Goal: Task Accomplishment & Management: Manage account settings

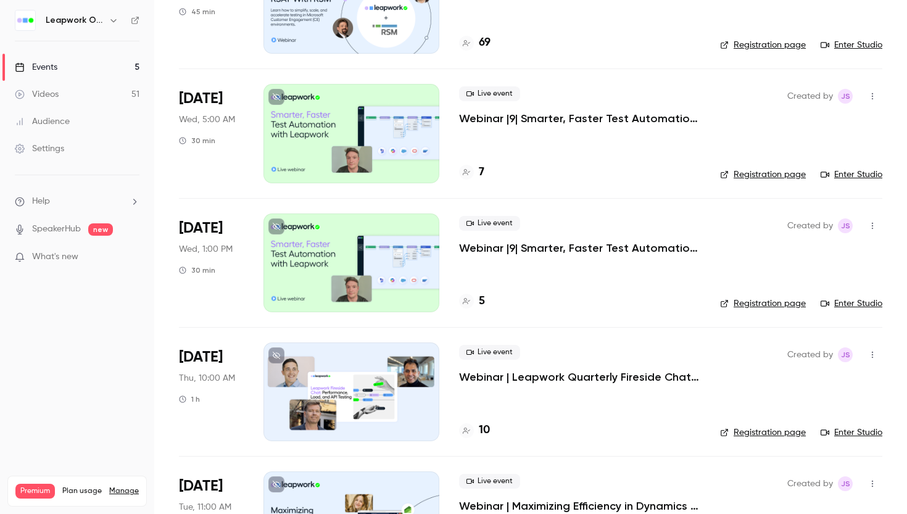
scroll to position [230, 0]
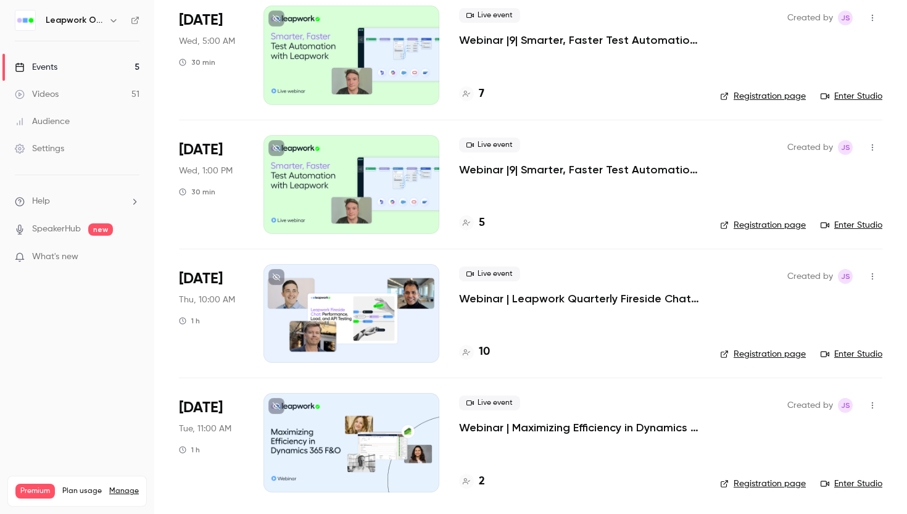
click at [411, 298] on div at bounding box center [352, 313] width 176 height 99
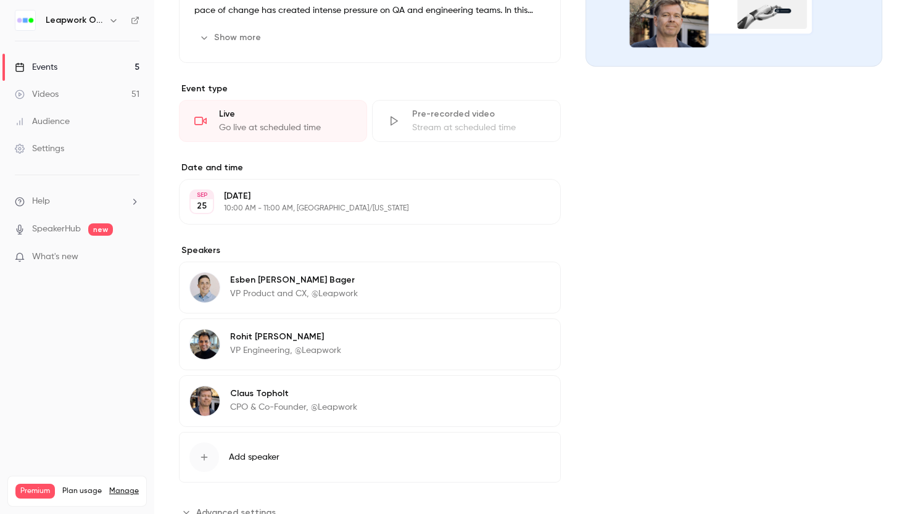
scroll to position [231, 0]
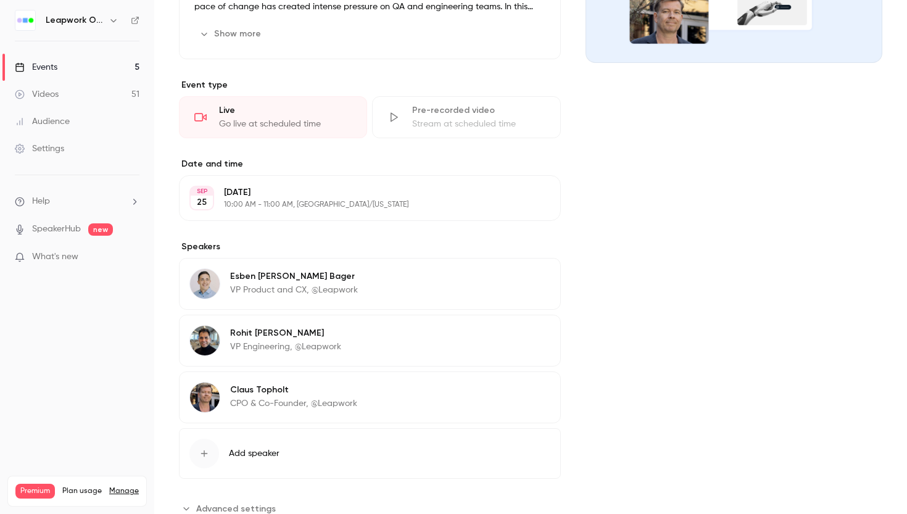
click at [538, 394] on button "Edit" at bounding box center [528, 392] width 45 height 20
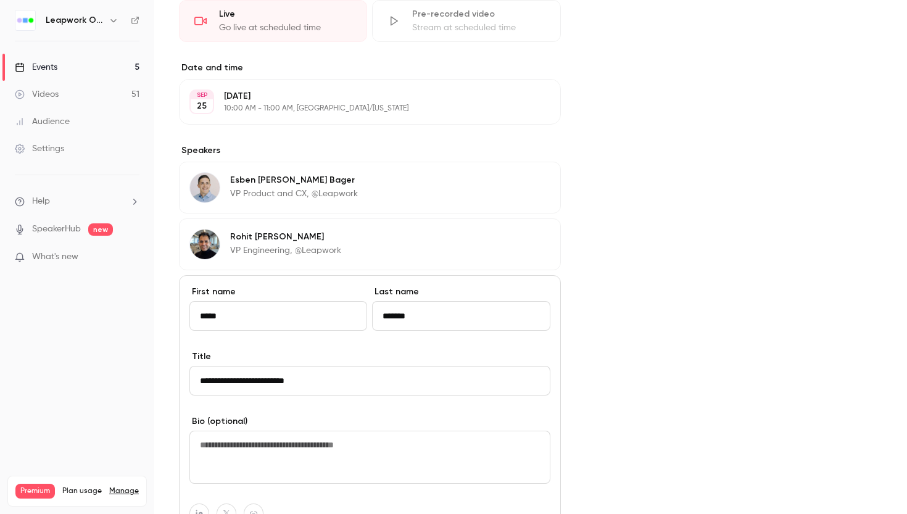
scroll to position [383, 0]
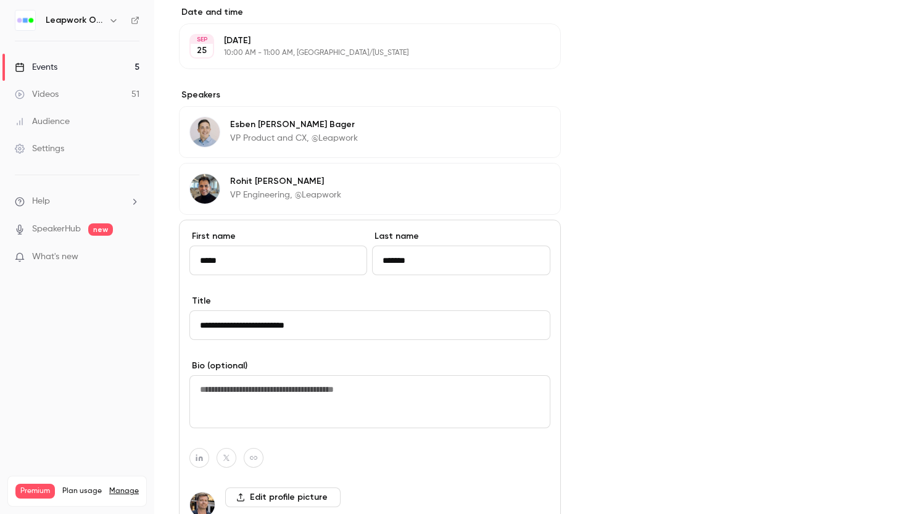
click at [244, 323] on input "**********" at bounding box center [370, 326] width 361 height 30
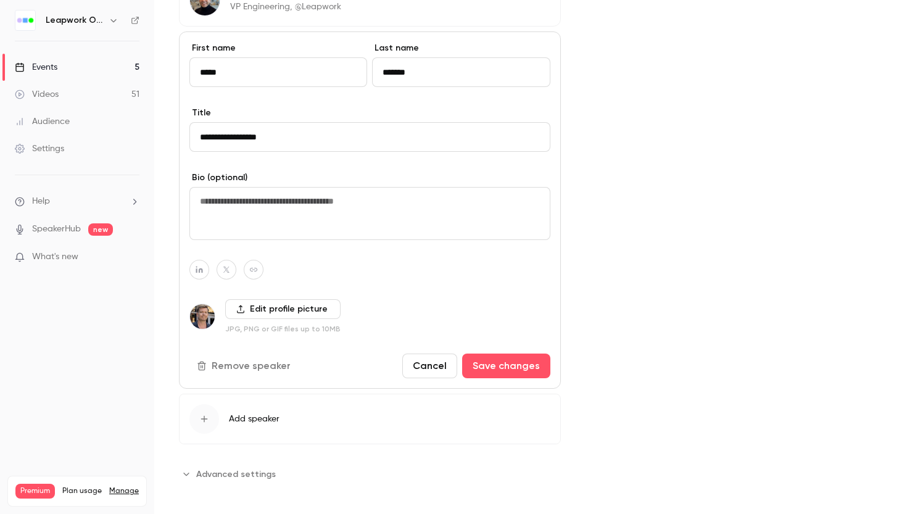
scroll to position [578, 0]
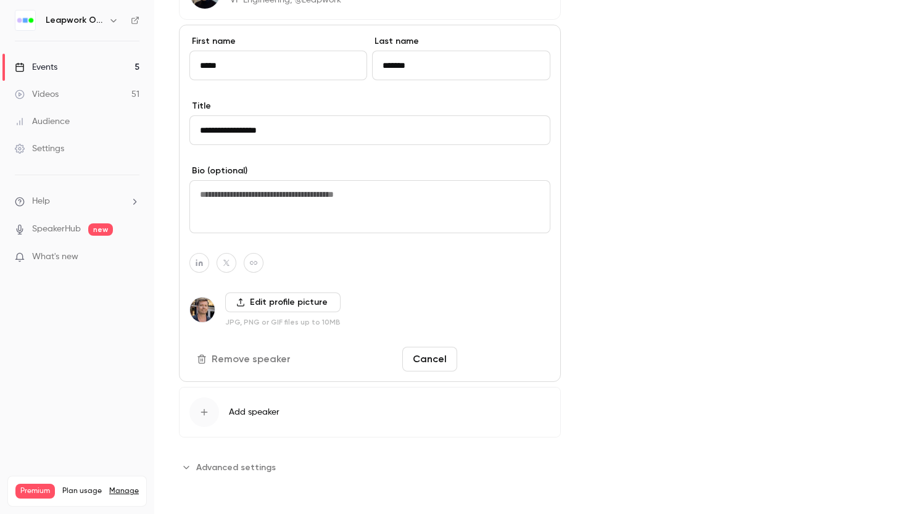
type input "**********"
click at [533, 365] on button "Save changes" at bounding box center [506, 359] width 88 height 25
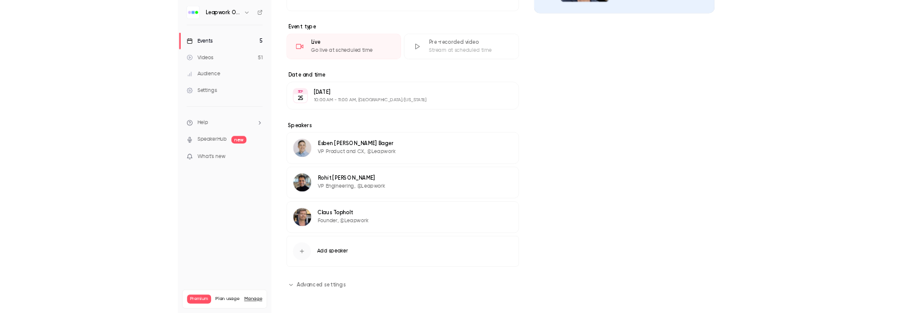
scroll to position [0, 0]
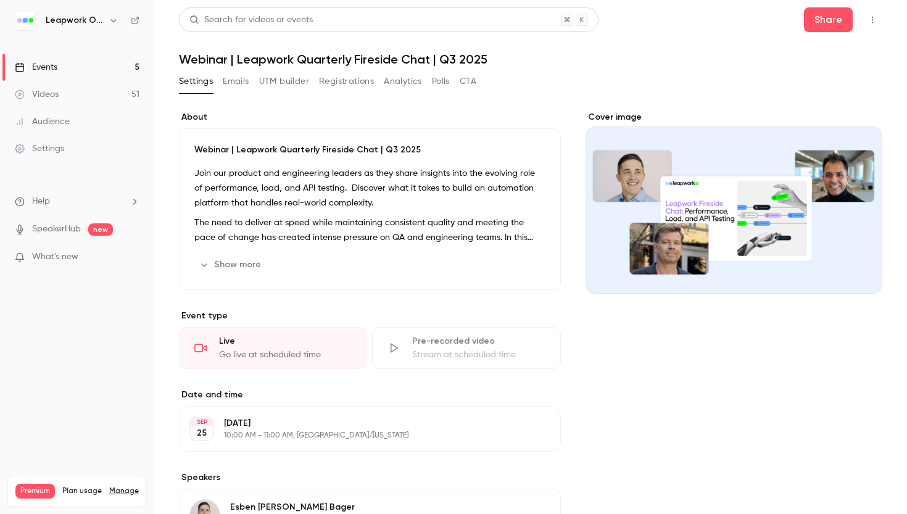
click at [246, 267] on button "Show more" at bounding box center [231, 265] width 74 height 20
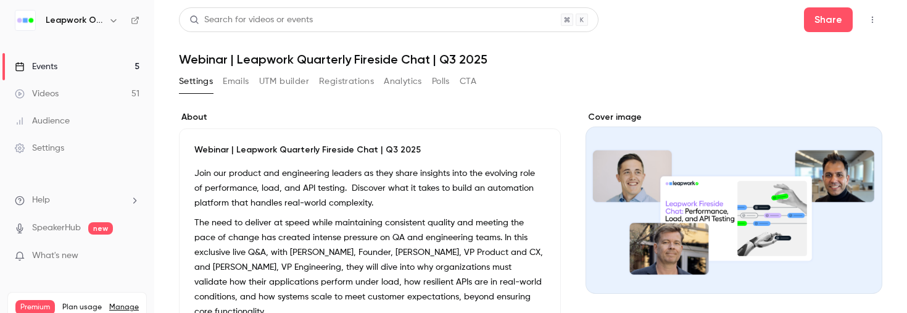
click at [458, 188] on p "Join our product and engineering leaders as they share insights into the evolvi…" at bounding box center [369, 188] width 351 height 44
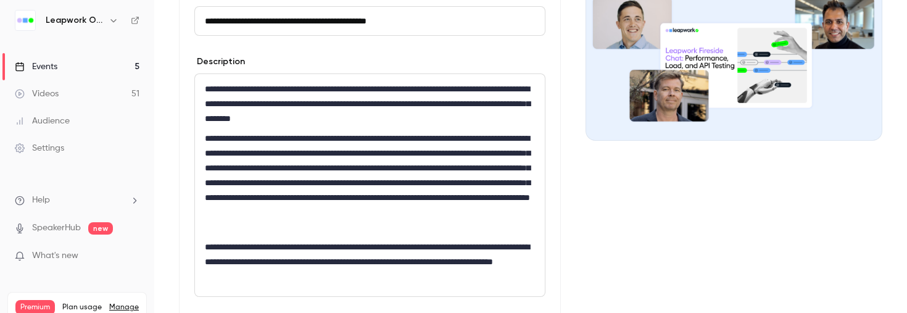
scroll to position [154, 0]
click at [340, 263] on p "**********" at bounding box center [370, 261] width 330 height 44
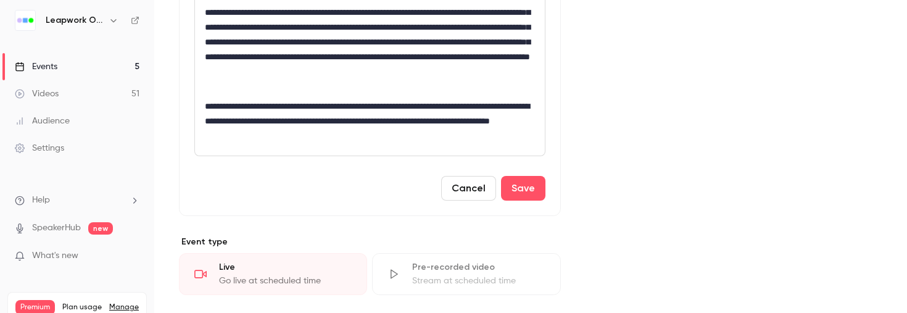
scroll to position [448, 0]
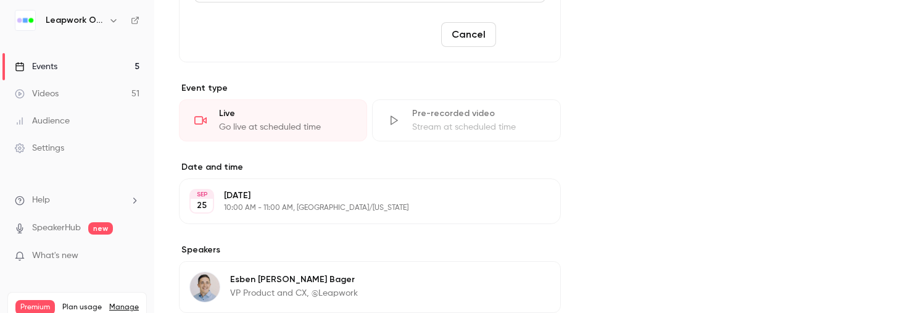
click at [531, 36] on button "Save" at bounding box center [523, 34] width 44 height 25
